Goal: Task Accomplishment & Management: Complete application form

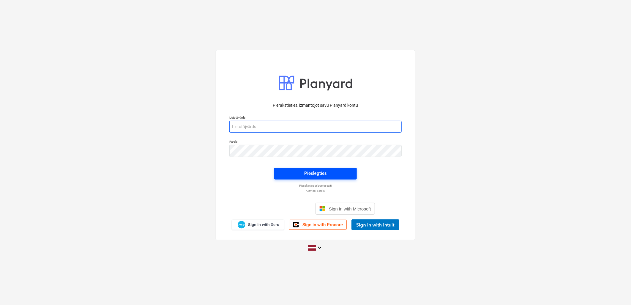
type input "[EMAIL_ADDRESS][DOMAIN_NAME]"
click at [311, 171] on div "Pieslēgties" at bounding box center [315, 173] width 23 height 8
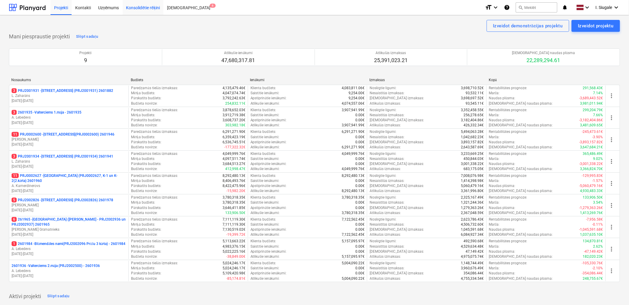
click at [135, 7] on div "Konsolidētie rēķini" at bounding box center [143, 7] width 41 height 15
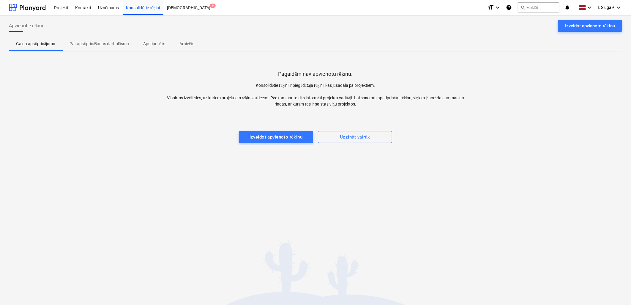
click at [102, 43] on p "Par apstiprināšanas darbplūsmu" at bounding box center [99, 44] width 59 height 6
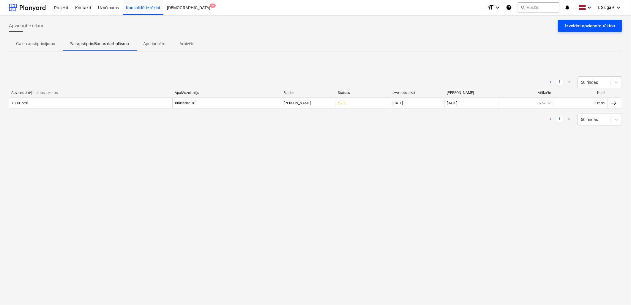
click at [592, 27] on div "Izveidot apvienoto rēķinu" at bounding box center [590, 26] width 50 height 8
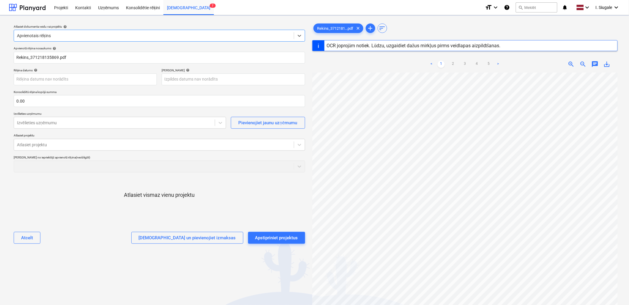
type input "371218135869"
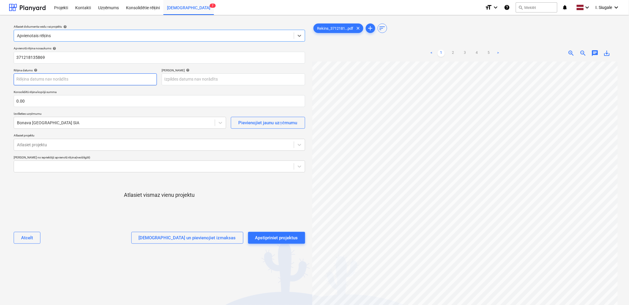
click at [73, 79] on body "Projekti Kontakti Uzņēmums Konsolidētie rēķini Iesūtne 7 format_size keyboard_a…" at bounding box center [314, 152] width 629 height 305
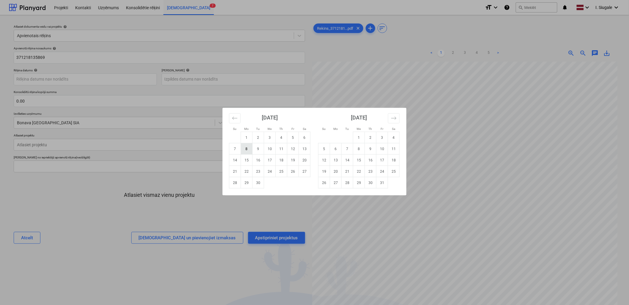
click at [247, 149] on td "8" at bounding box center [247, 148] width 12 height 11
type input "[DATE]"
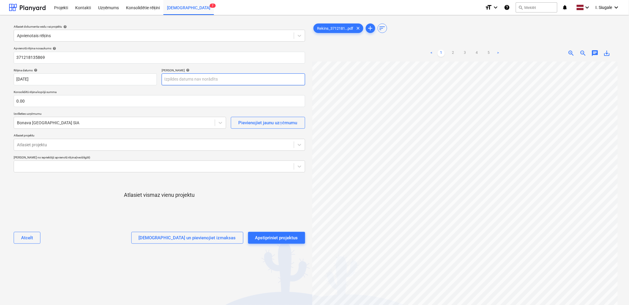
click at [199, 78] on body "Projekti Kontakti Uzņēmums Konsolidētie rēķini Iesūtne 7 format_size keyboard_a…" at bounding box center [314, 152] width 629 height 305
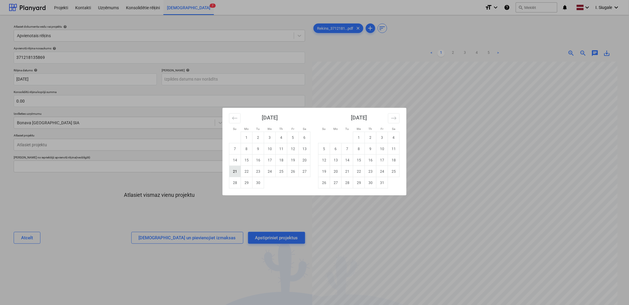
click at [235, 171] on td "21" at bounding box center [235, 171] width 12 height 11
type input "[DATE]"
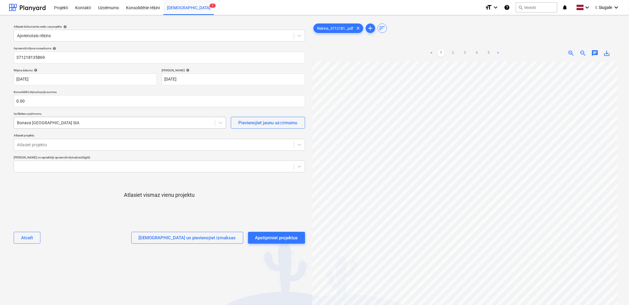
click at [55, 119] on div "Bonava [GEOGRAPHIC_DATA] SIA" at bounding box center [114, 123] width 201 height 8
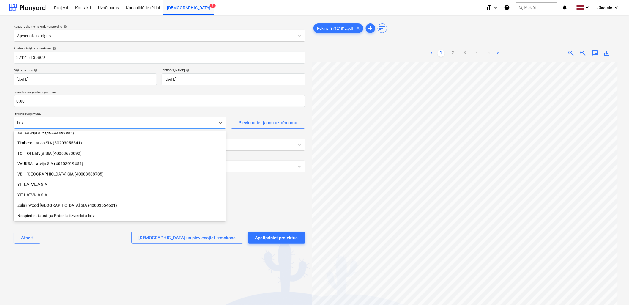
scroll to position [358, 0]
type input "latve"
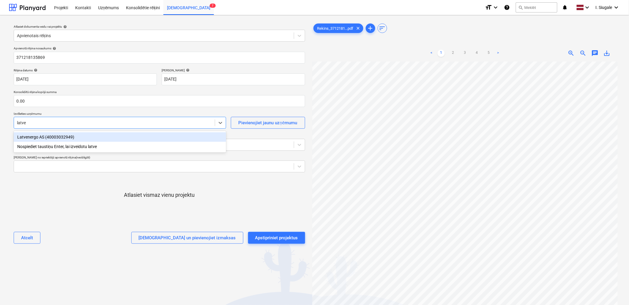
click at [64, 134] on div "Latvenergo AS (40003032949)" at bounding box center [120, 137] width 212 height 10
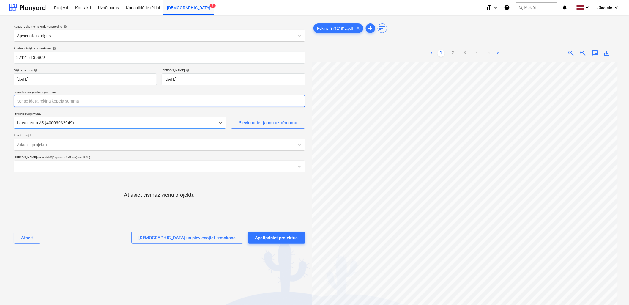
click at [48, 103] on input "text" at bounding box center [160, 101] width 292 height 12
type input "0.00"
type input "6,725.92"
click at [57, 207] on div at bounding box center [160, 205] width 292 height 12
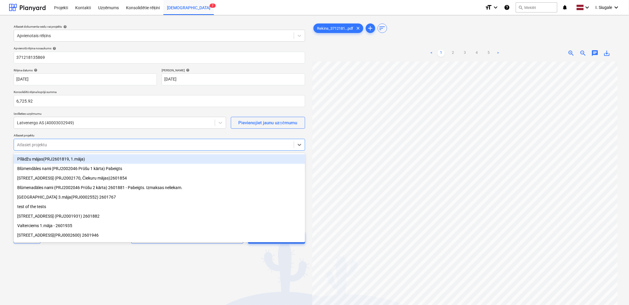
click at [71, 142] on div at bounding box center [154, 145] width 274 height 6
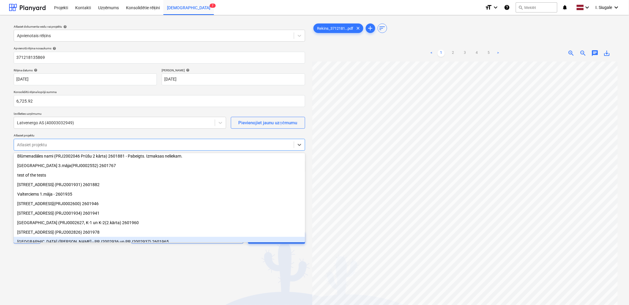
scroll to position [59, 0]
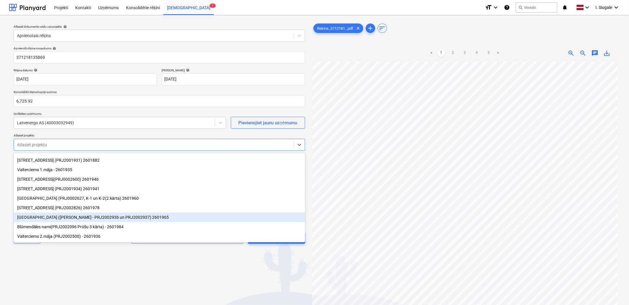
click at [71, 216] on div "[GEOGRAPHIC_DATA] ([PERSON_NAME] - PRJ2002936 un PRJ2002937) 2601965" at bounding box center [160, 217] width 292 height 10
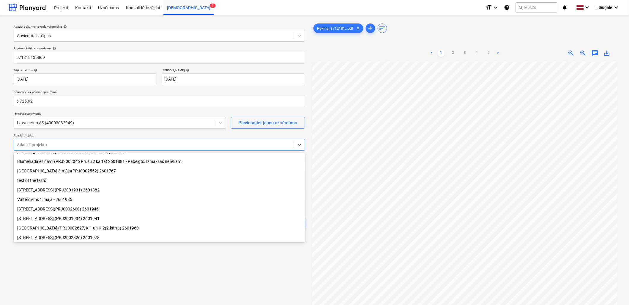
scroll to position [0, 0]
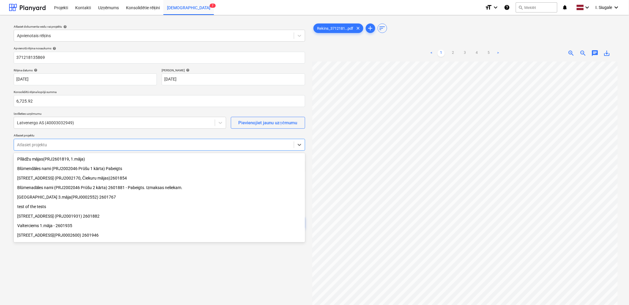
click at [81, 218] on div "[STREET_ADDRESS] (PRJ2001931) 2601882" at bounding box center [160, 216] width 292 height 10
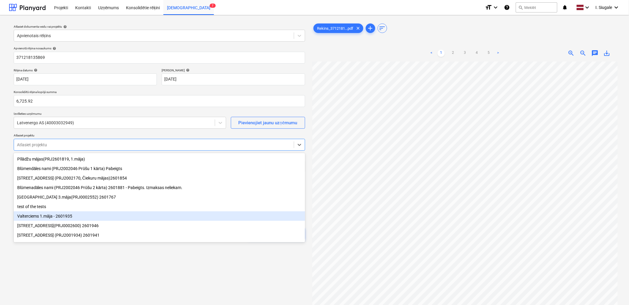
scroll to position [39, 0]
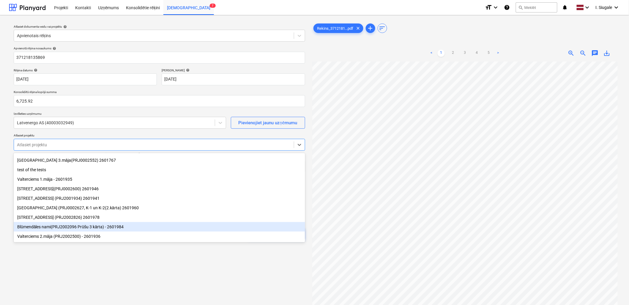
click at [70, 227] on div "Blūmendāles nami(PRJ2002096 Prūšu 3 kārta) - 2601984" at bounding box center [160, 227] width 292 height 10
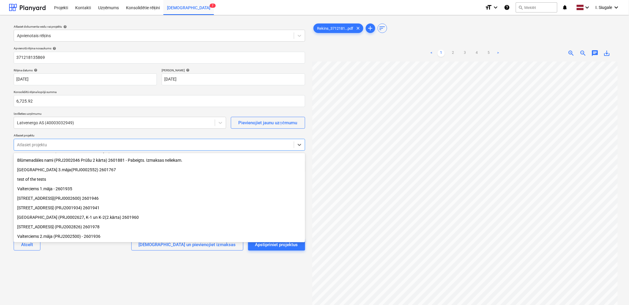
scroll to position [30, 0]
click at [61, 205] on div "[STREET_ADDRESS] (PRJ2001934) 2601941" at bounding box center [160, 208] width 292 height 10
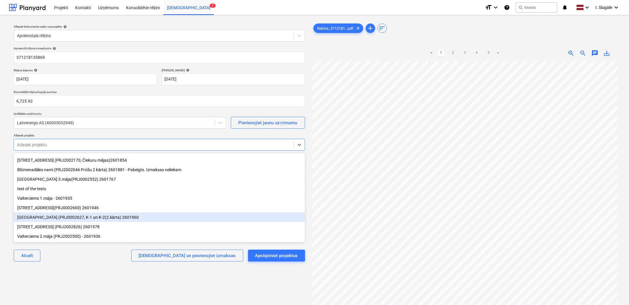
click at [43, 220] on div "[GEOGRAPHIC_DATA] (PRJ0002627, K-1 un K-2(2.kārta) 2601960" at bounding box center [160, 217] width 292 height 10
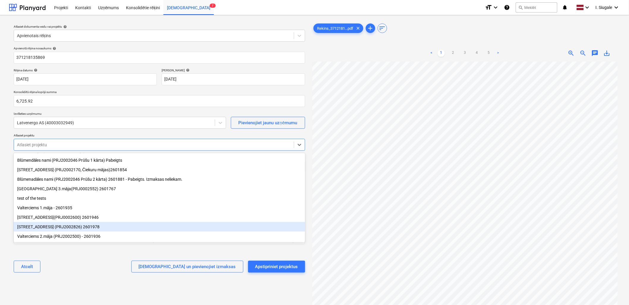
click at [60, 226] on div "[STREET_ADDRESS] (PRJ2002826) 2601978" at bounding box center [160, 227] width 292 height 10
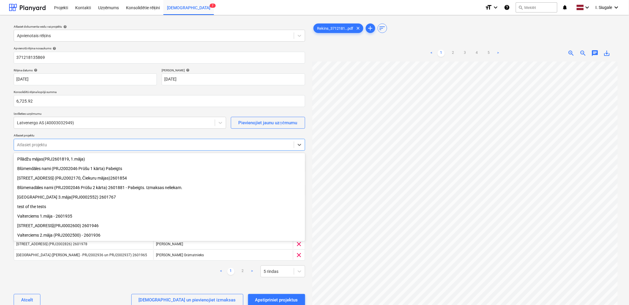
scroll to position [1, 0]
click at [59, 226] on div "[STREET_ADDRESS](PRJ0002600) 2601946" at bounding box center [160, 226] width 292 height 10
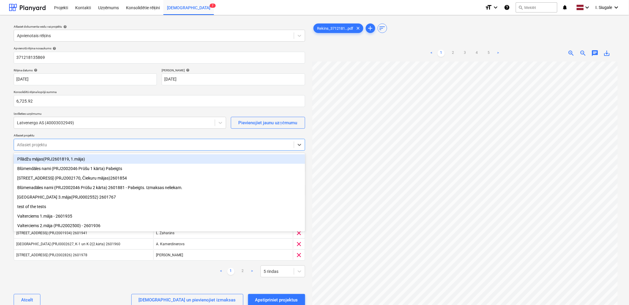
scroll to position [0, 0]
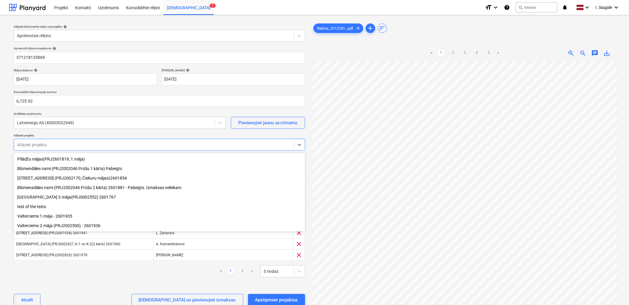
click at [59, 218] on div "Valterciems 1.māja - 2601935" at bounding box center [160, 216] width 292 height 10
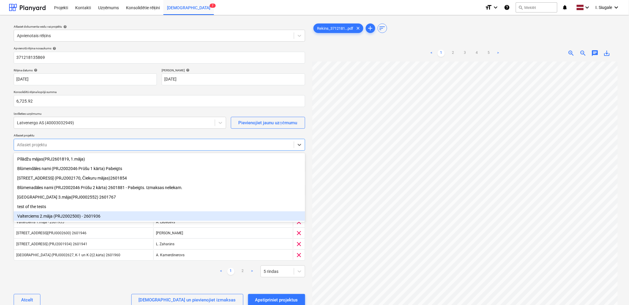
click at [65, 216] on div "Valterciems 2.māja (PRJ2002500) - 2601936" at bounding box center [160, 216] width 292 height 10
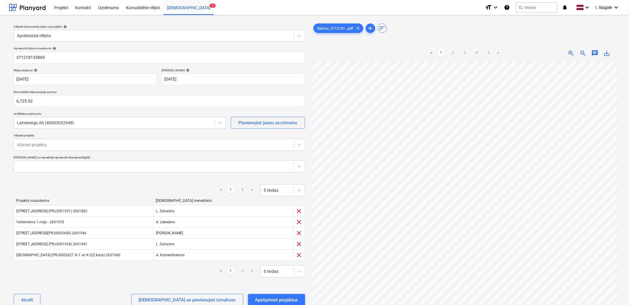
click at [87, 279] on div "< 1 2 > 5 rindas" at bounding box center [160, 271] width 292 height 17
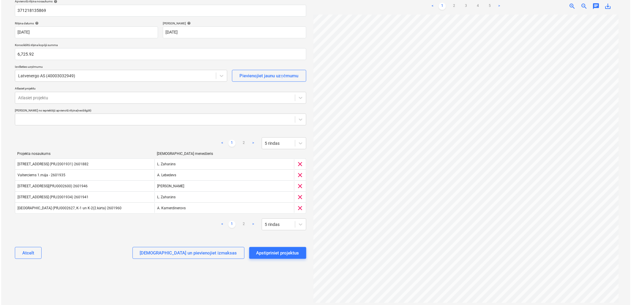
scroll to position [52, 0]
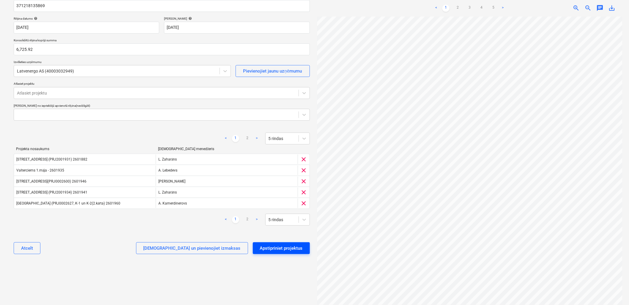
click at [292, 250] on div "Apstipriniet projektus" at bounding box center [281, 248] width 43 height 8
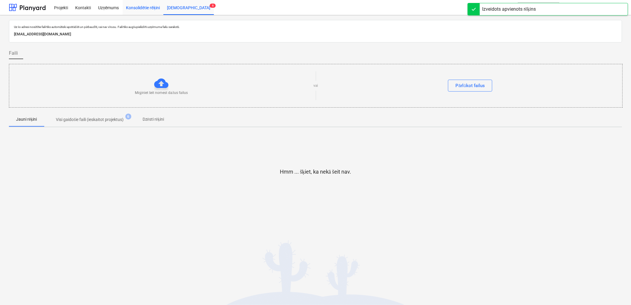
click at [143, 10] on div "Konsolidētie rēķini" at bounding box center [143, 7] width 41 height 15
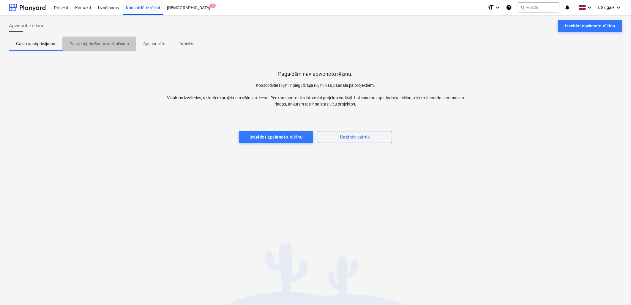
click at [116, 45] on p "Par apstiprināšanas darbplūsmu" at bounding box center [99, 44] width 59 height 6
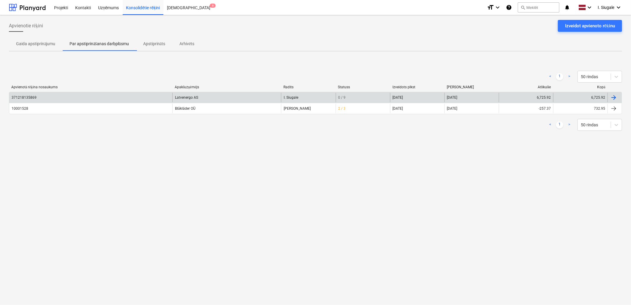
click at [203, 96] on div "Latvenergo AS" at bounding box center [226, 98] width 109 height 10
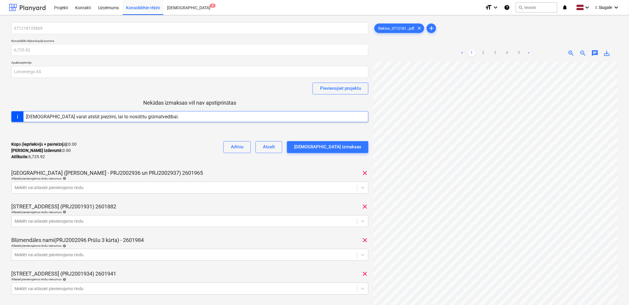
click at [23, 8] on div at bounding box center [27, 7] width 37 height 15
